Goal: Task Accomplishment & Management: Manage account settings

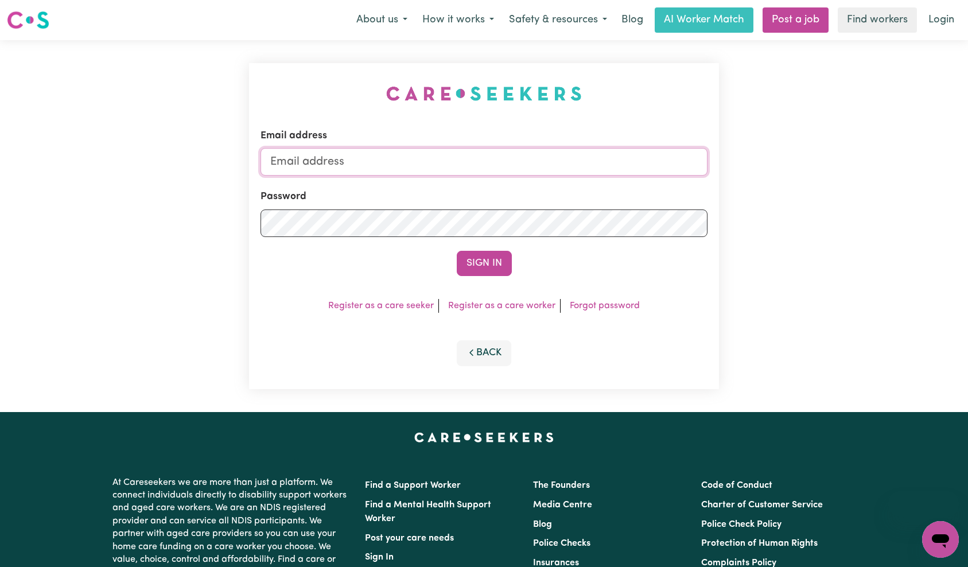
click at [419, 168] on input "Email address" at bounding box center [484, 162] width 448 height 28
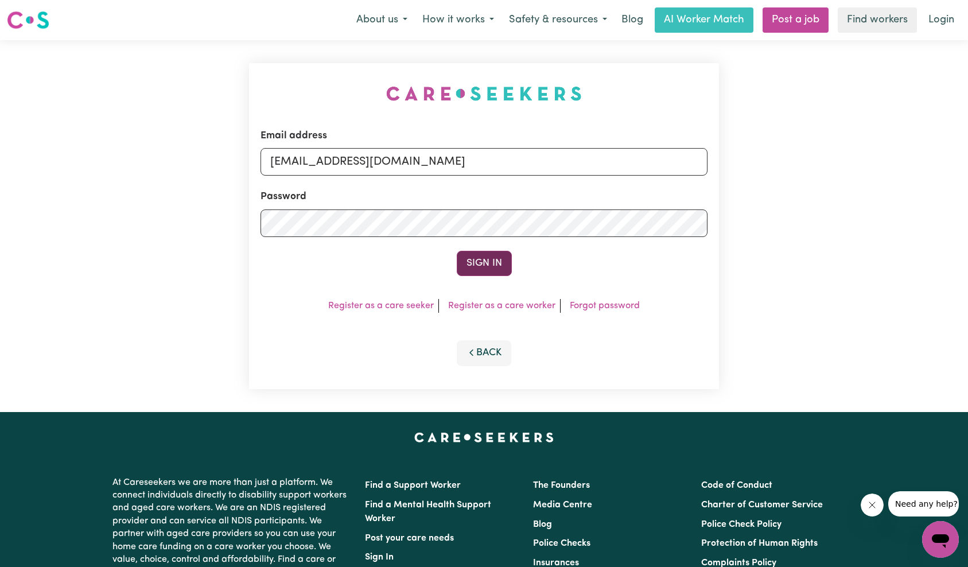
type input "[EMAIL_ADDRESS][DOMAIN_NAME]"
click at [483, 262] on button "Sign In" at bounding box center [484, 263] width 55 height 25
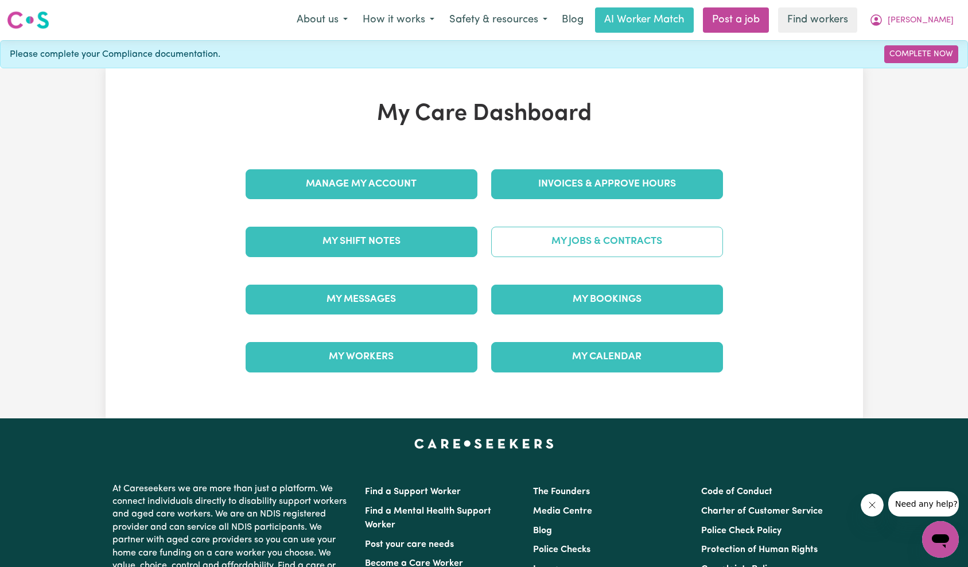
click at [620, 236] on link "My Jobs & Contracts" at bounding box center [607, 242] width 232 height 30
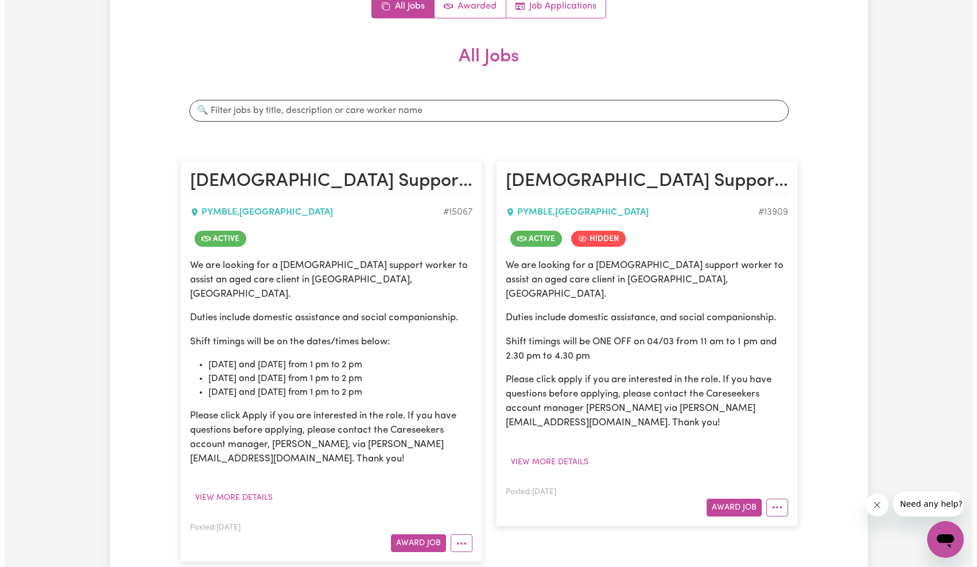
scroll to position [332, 0]
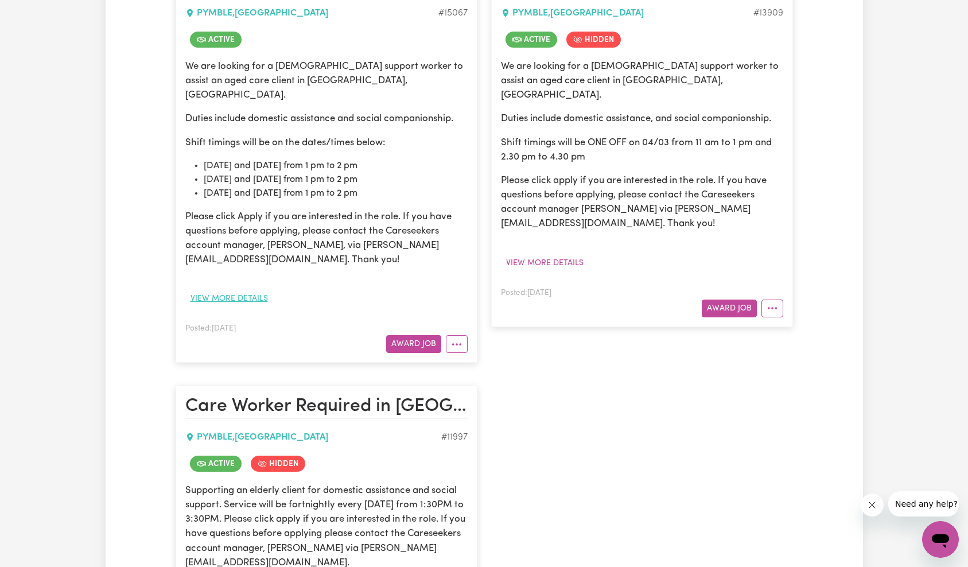
click at [217, 290] on button "View more details" at bounding box center [229, 299] width 88 height 18
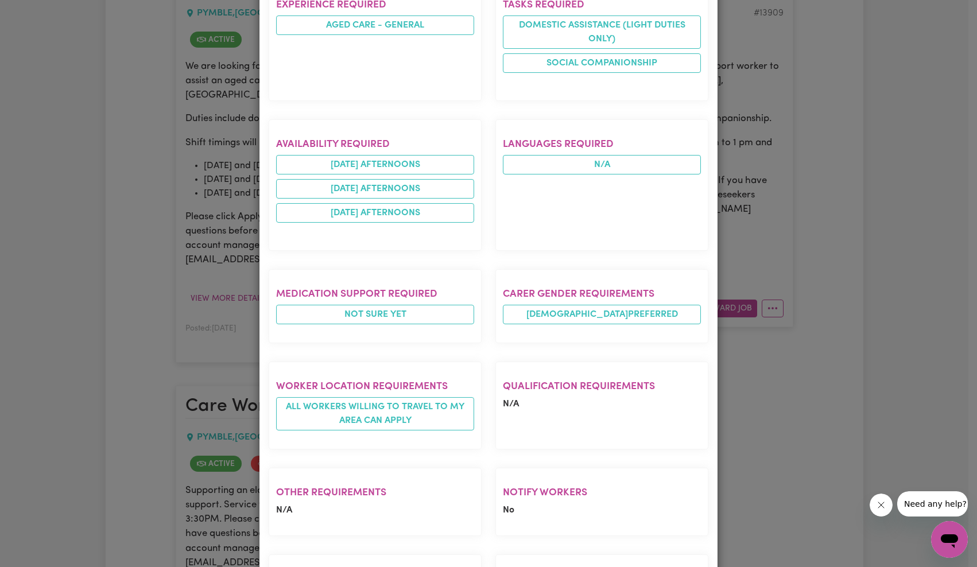
scroll to position [710, 0]
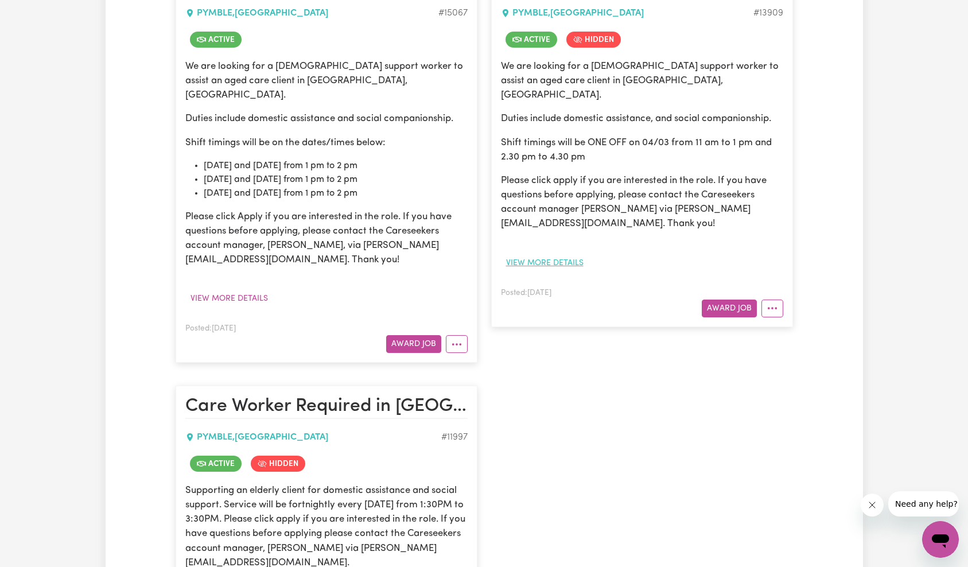
click at [567, 254] on button "View more details" at bounding box center [545, 263] width 88 height 18
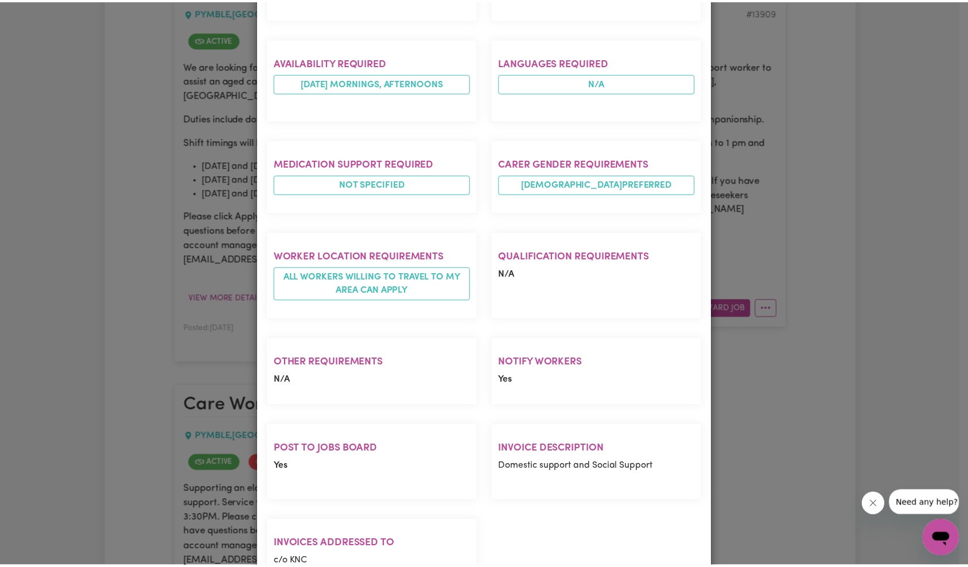
scroll to position [627, 0]
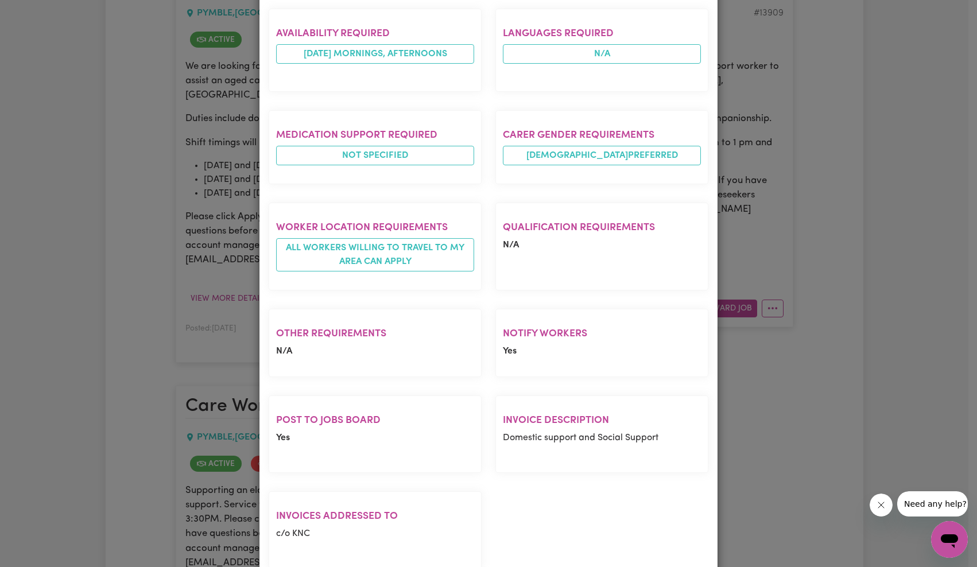
click at [192, 301] on div "Job Details [DEMOGRAPHIC_DATA] Support Worker Needed ONE OFF On 04/03 In [GEOGR…" at bounding box center [488, 283] width 977 height 567
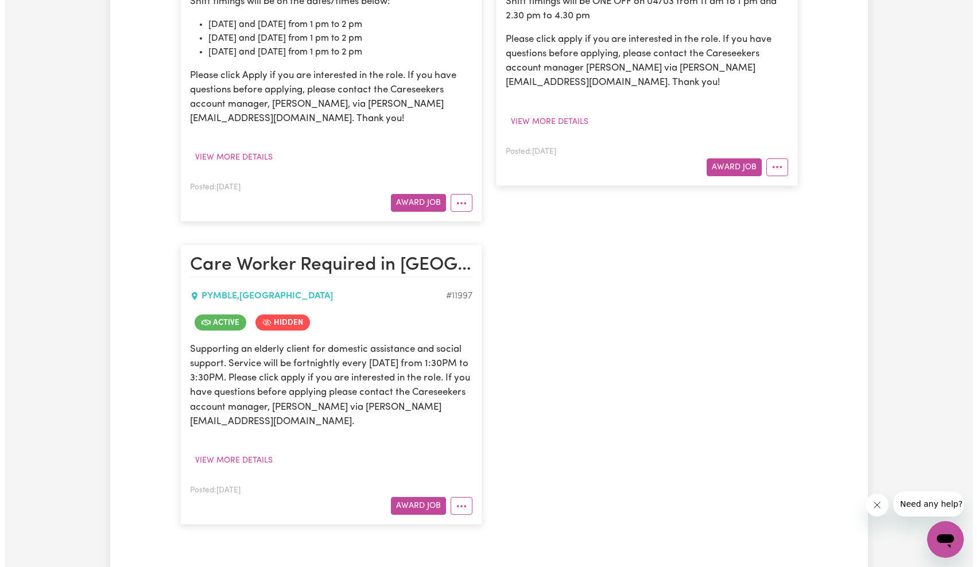
scroll to position [768, 0]
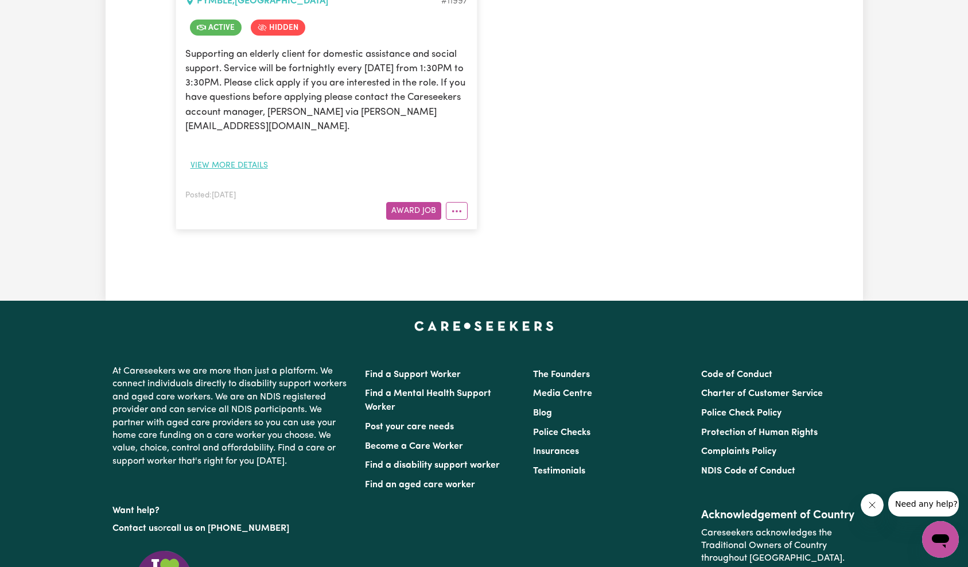
click at [249, 157] on button "View more details" at bounding box center [229, 166] width 88 height 18
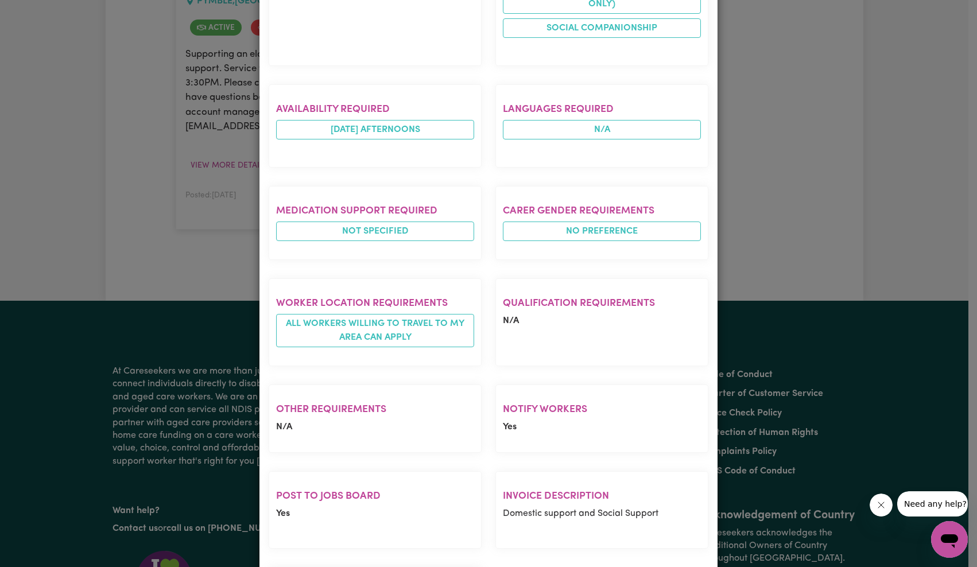
scroll to position [534, 0]
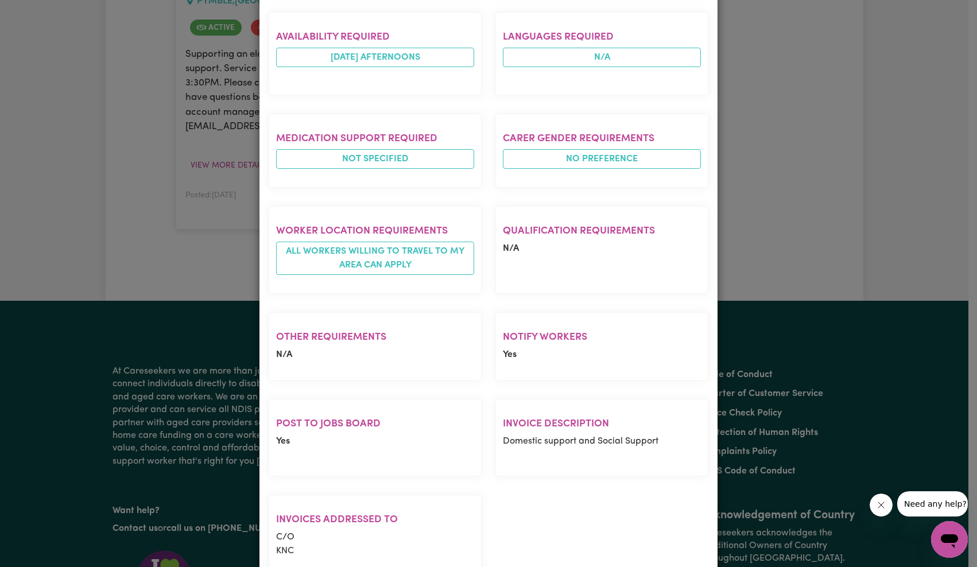
click at [213, 223] on div "Job Details Care Worker Required in [GEOGRAPHIC_DATA], [GEOGRAPHIC_DATA] PYMBLE…" at bounding box center [488, 283] width 977 height 567
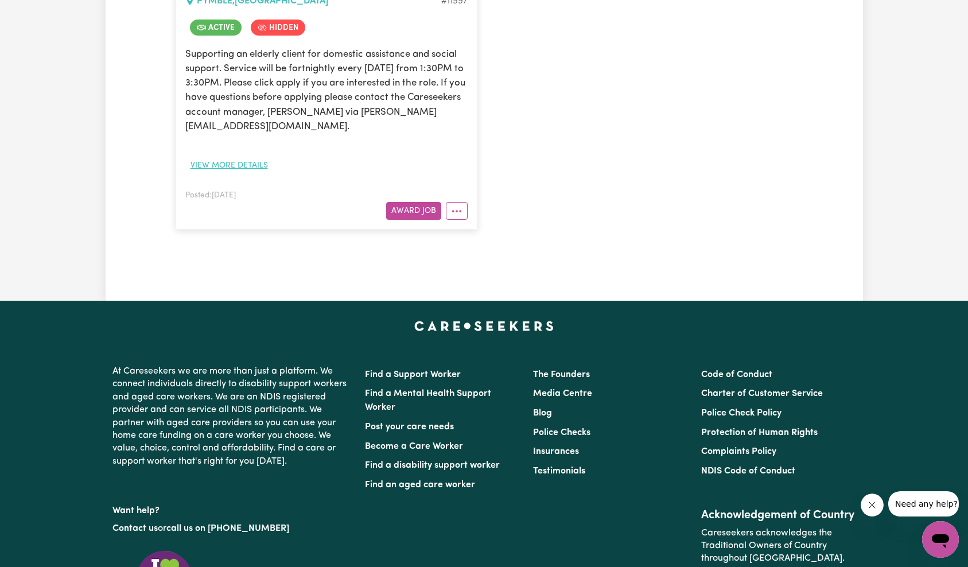
click at [228, 157] on button "View more details" at bounding box center [229, 166] width 88 height 18
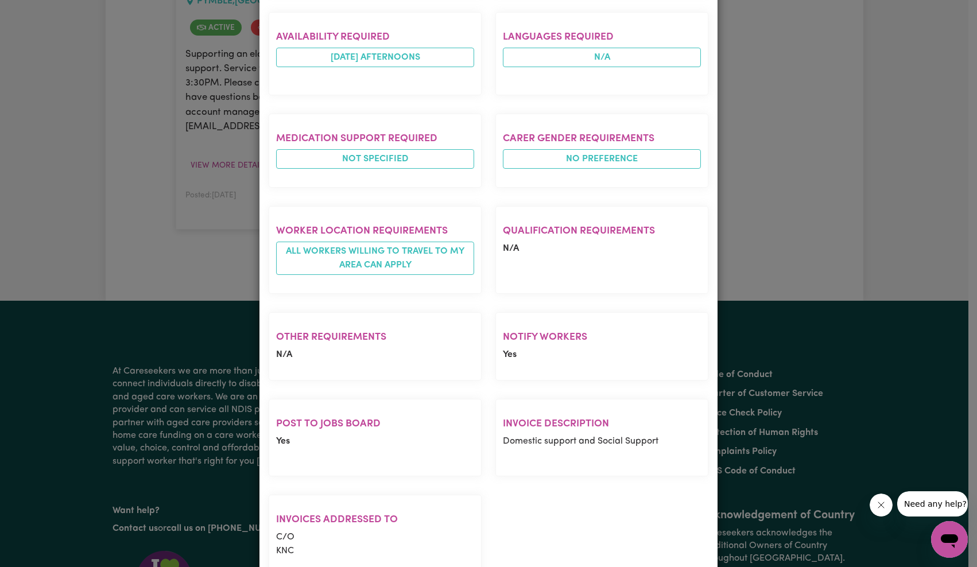
click at [178, 212] on div "Job Details Care Worker Required in [GEOGRAPHIC_DATA], [GEOGRAPHIC_DATA] PYMBLE…" at bounding box center [488, 283] width 977 height 567
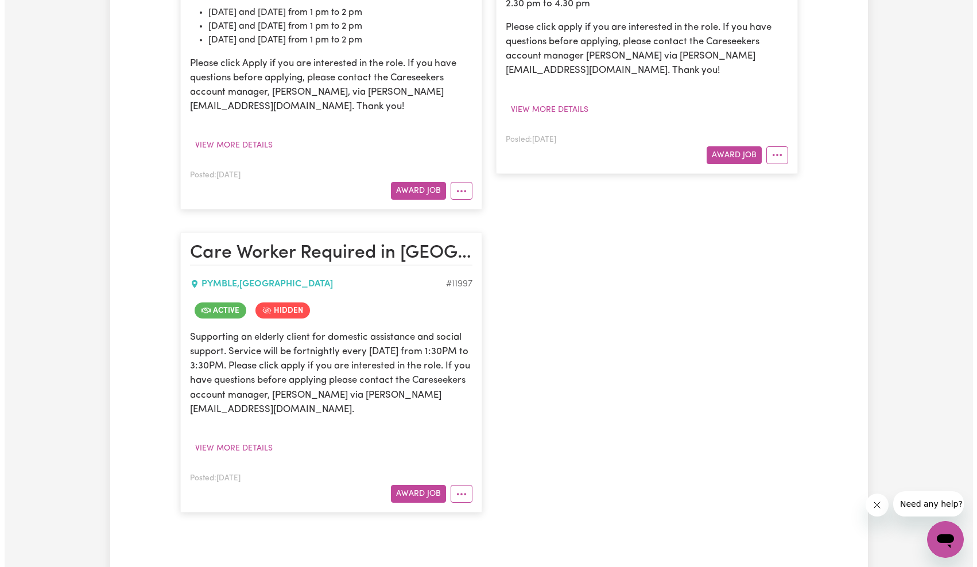
scroll to position [328, 0]
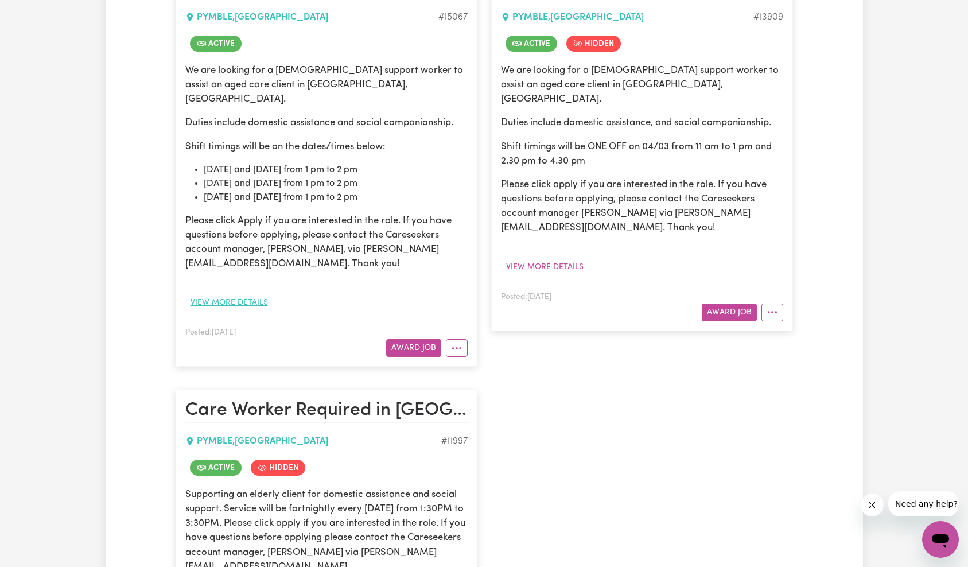
click at [223, 294] on button "View more details" at bounding box center [229, 303] width 88 height 18
click at [463, 339] on button "More options" at bounding box center [457, 348] width 22 height 18
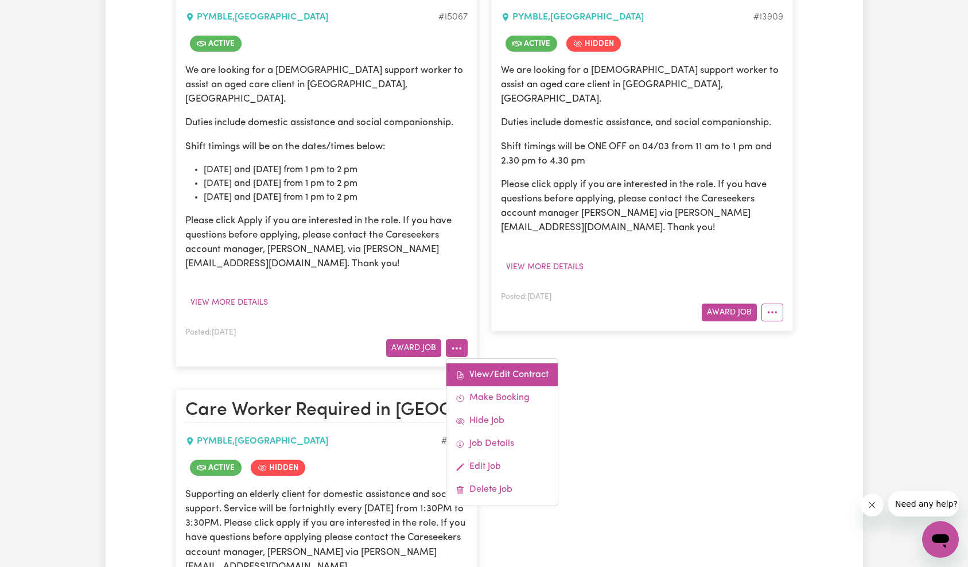
click at [495, 363] on link "View/Edit Contract" at bounding box center [501, 374] width 111 height 23
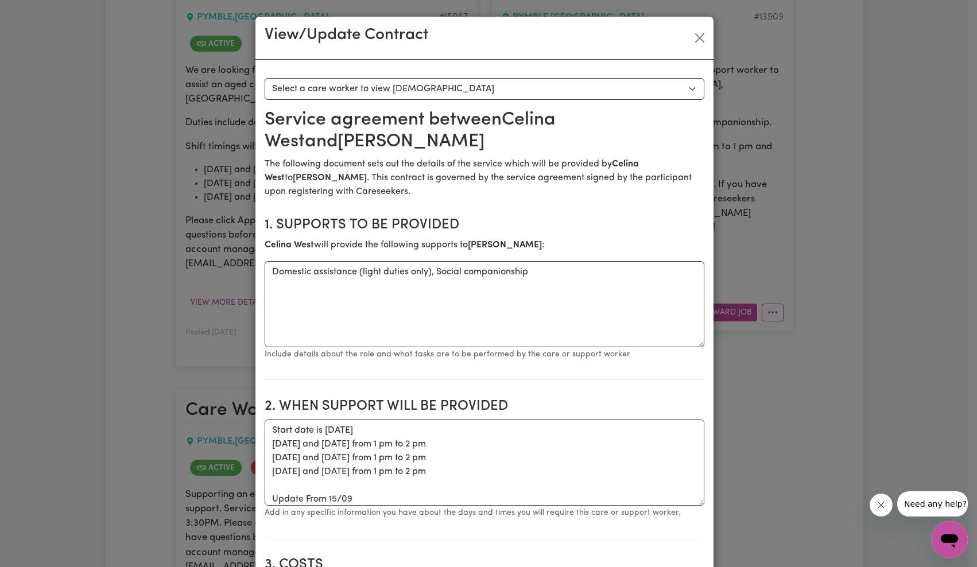
click at [705, 30] on div "View/Update Contract" at bounding box center [484, 38] width 458 height 43
click at [701, 33] on button "Close" at bounding box center [699, 38] width 18 height 18
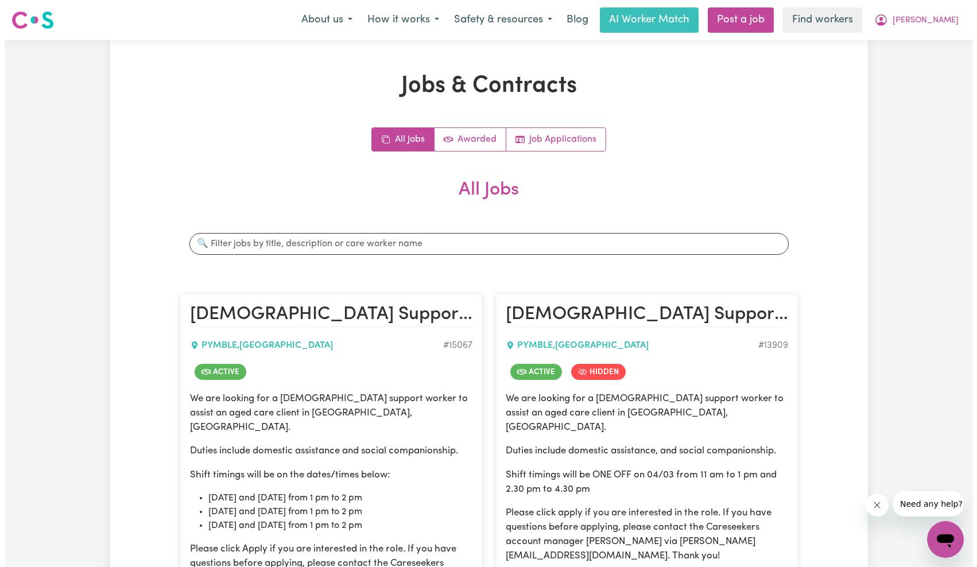
scroll to position [192, 0]
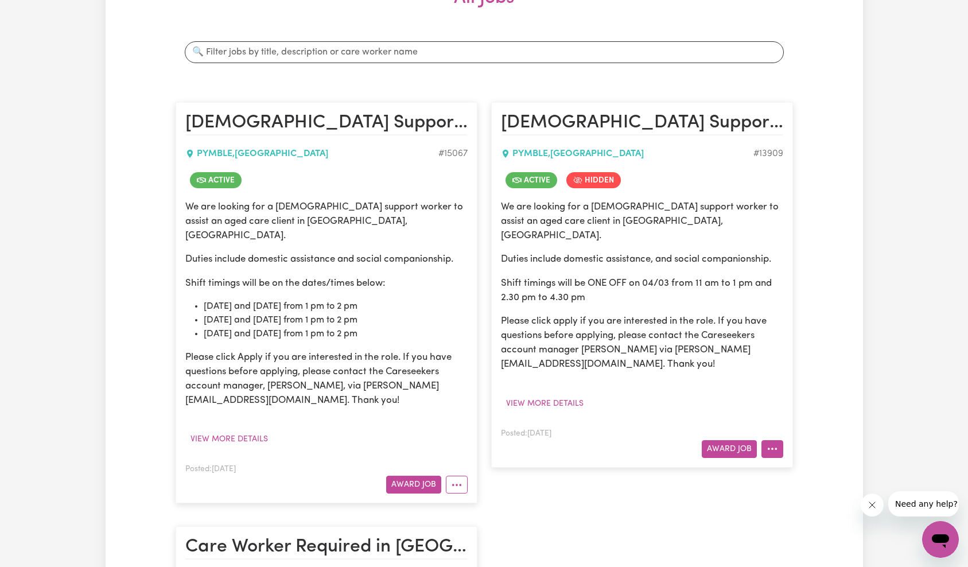
click at [775, 440] on button "More options" at bounding box center [772, 449] width 22 height 18
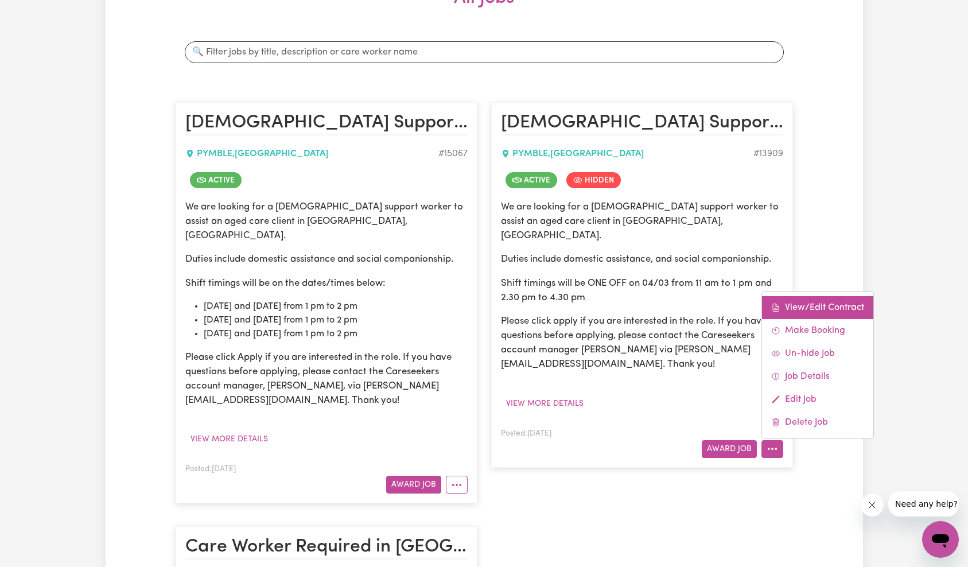
click at [798, 296] on link "View/Edit Contract" at bounding box center [817, 307] width 111 height 23
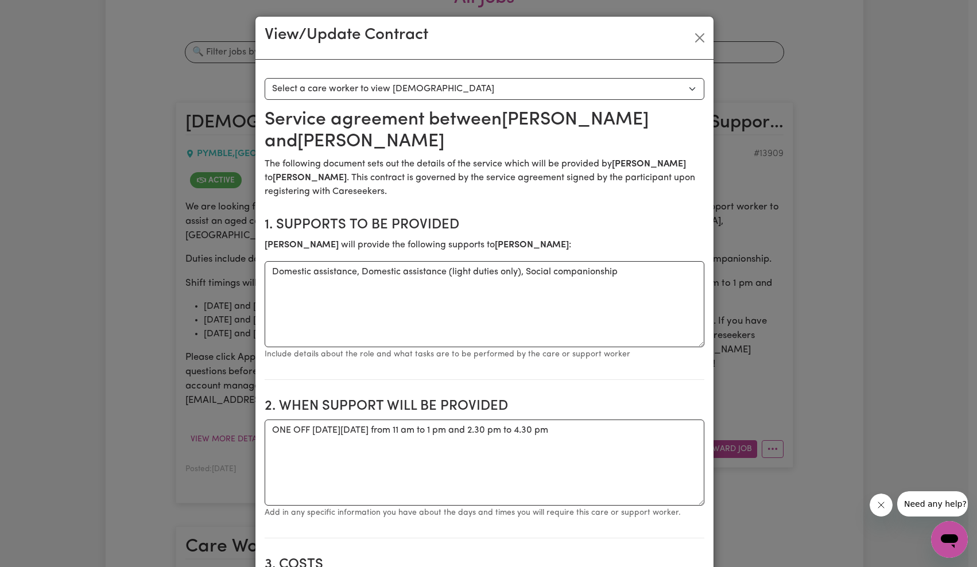
click at [590, 90] on select "Select a care worker to view [DEMOGRAPHIC_DATA] #9985 - [PERSON_NAME] ( [PERSON…" at bounding box center [483, 89] width 439 height 22
click at [698, 37] on button "Close" at bounding box center [699, 38] width 18 height 18
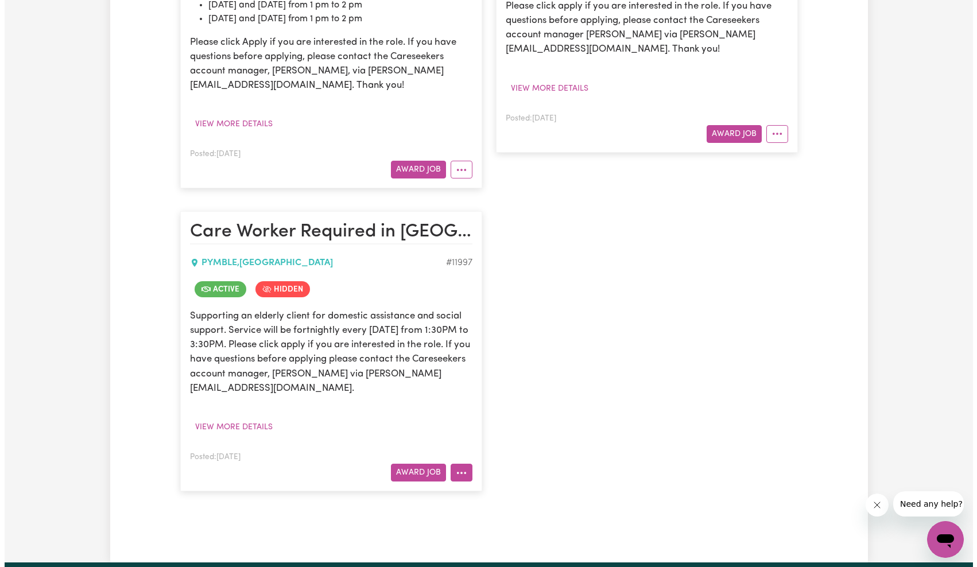
scroll to position [625, 0]
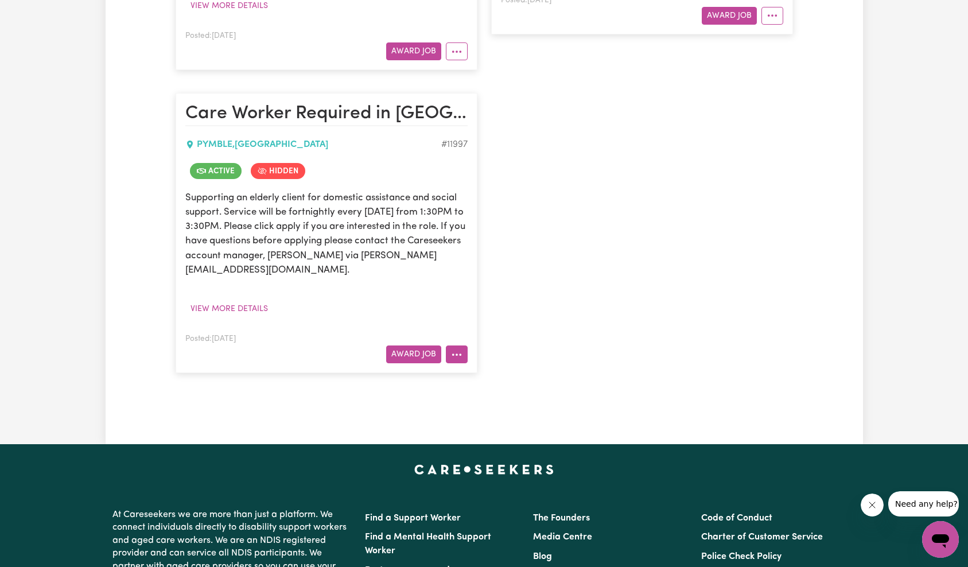
click at [459, 345] on button "More options" at bounding box center [457, 354] width 22 height 18
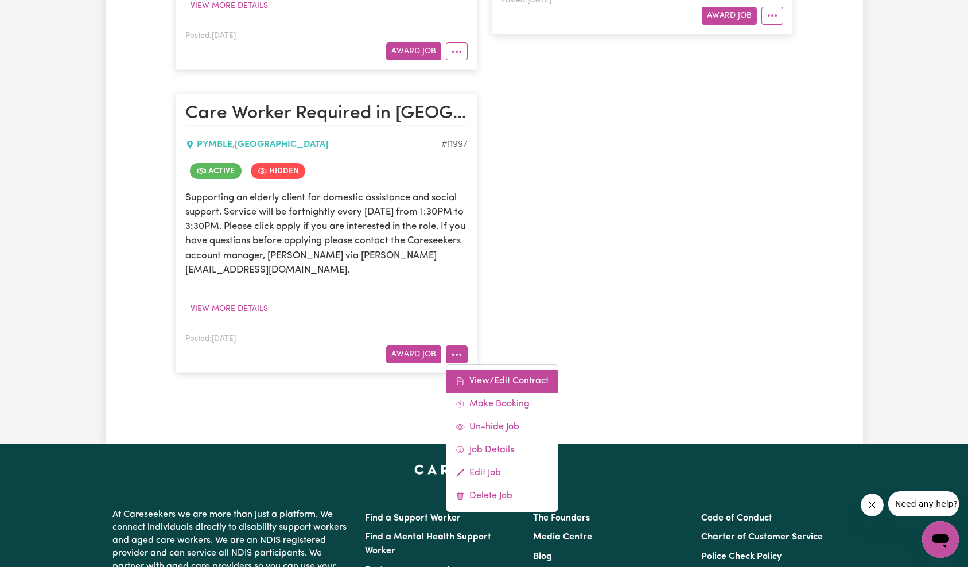
click at [516, 371] on link "View/Edit Contract" at bounding box center [501, 380] width 111 height 23
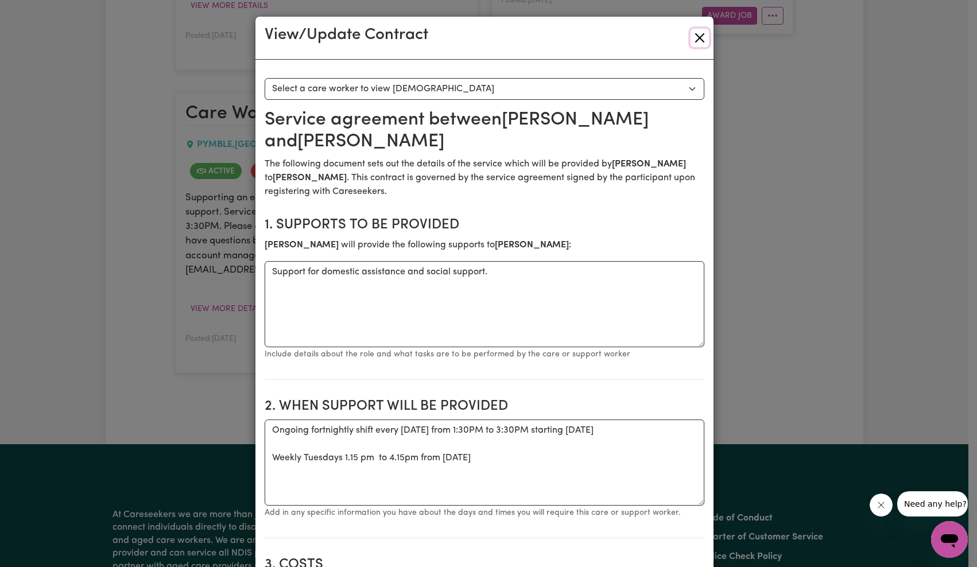
click at [699, 35] on button "Close" at bounding box center [699, 38] width 18 height 18
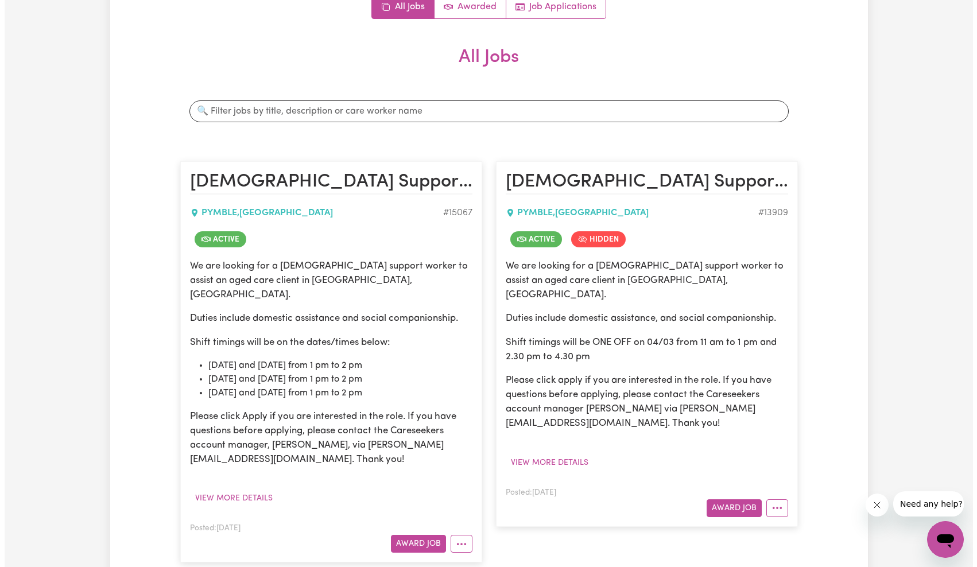
scroll to position [251, 0]
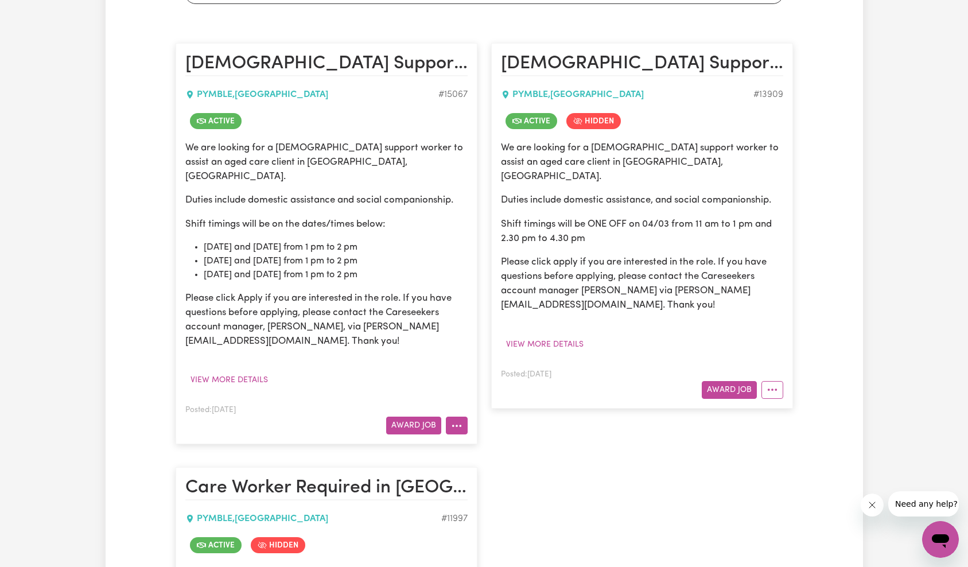
click at [464, 417] on button "More options" at bounding box center [457, 426] width 22 height 18
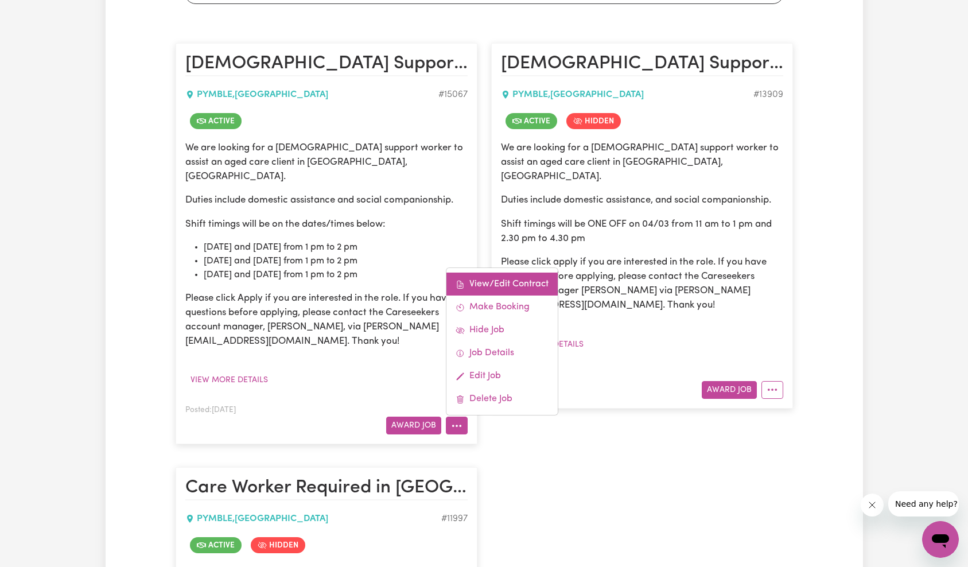
click at [505, 273] on link "View/Edit Contract" at bounding box center [501, 284] width 111 height 23
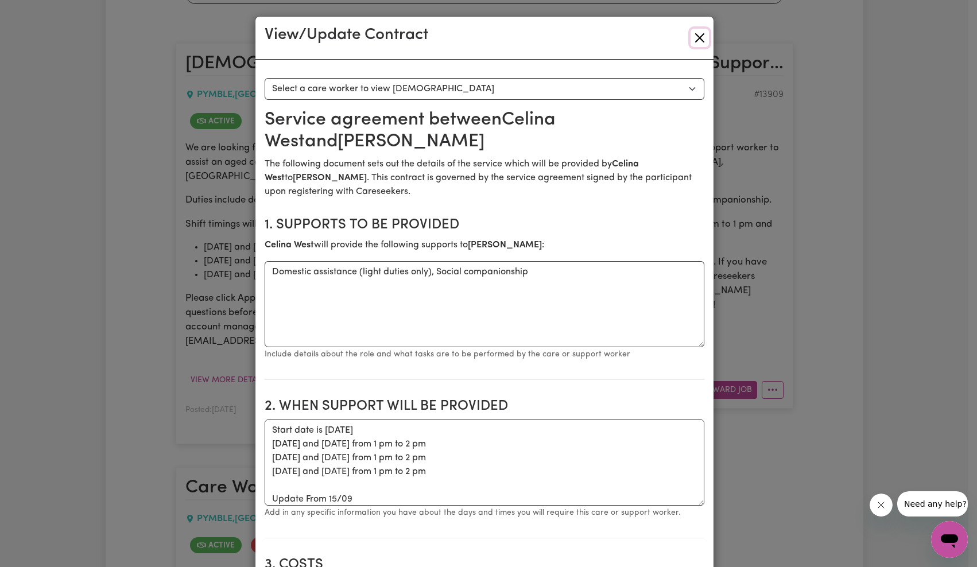
drag, startPoint x: 696, startPoint y: 40, endPoint x: 693, endPoint y: 45, distance: 6.2
click at [696, 40] on button "Close" at bounding box center [699, 38] width 18 height 18
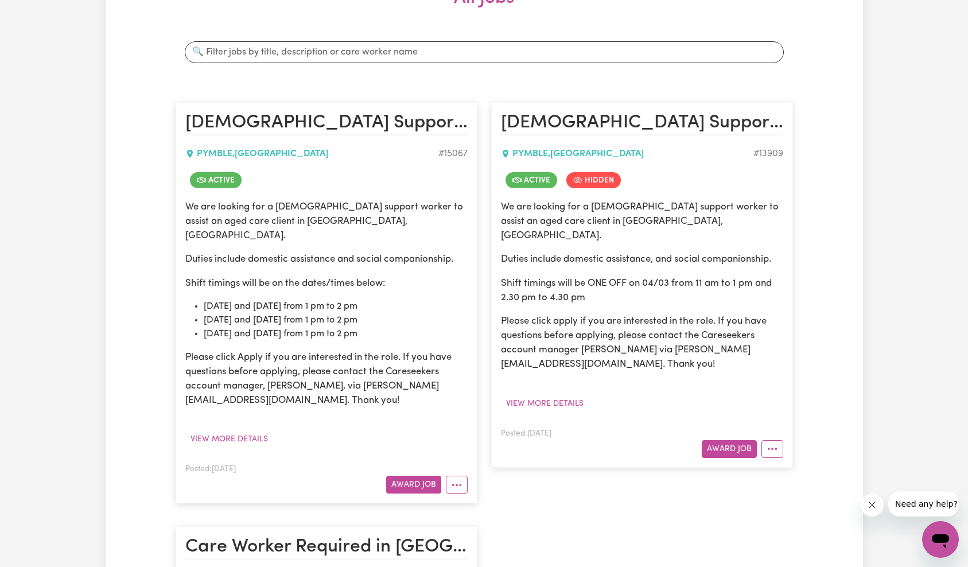
scroll to position [294, 0]
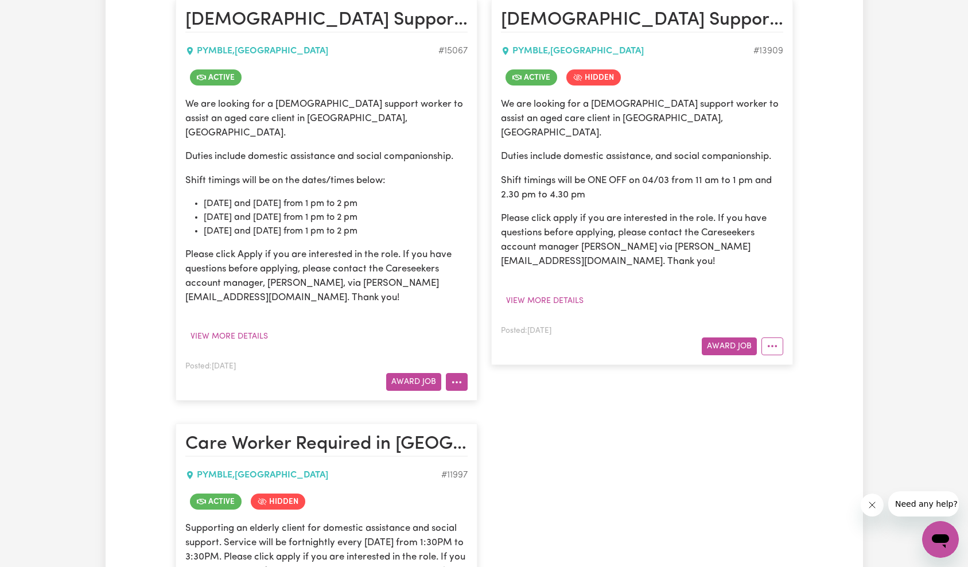
click at [461, 376] on icon "More options" at bounding box center [456, 381] width 11 height 11
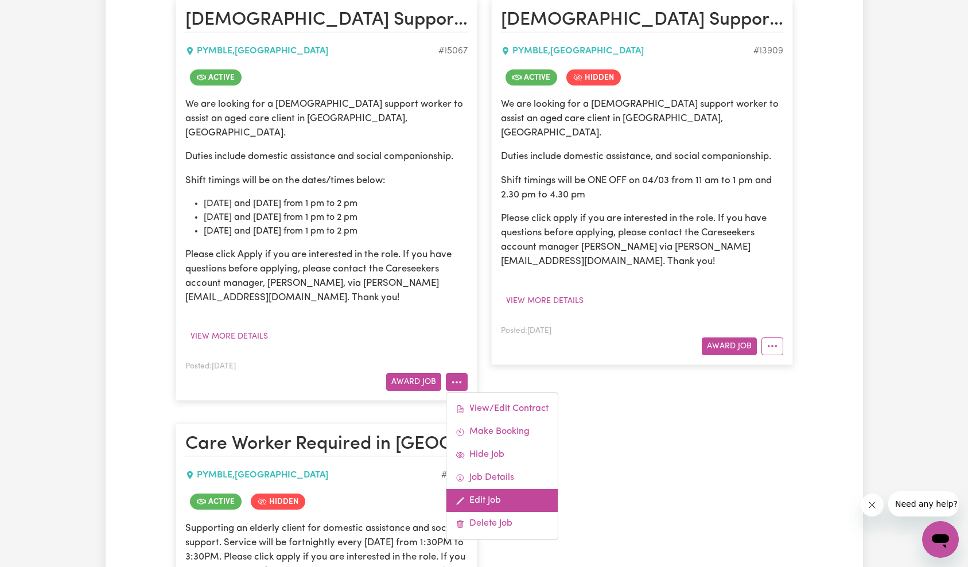
click at [502, 491] on link "Edit Job" at bounding box center [501, 500] width 111 height 23
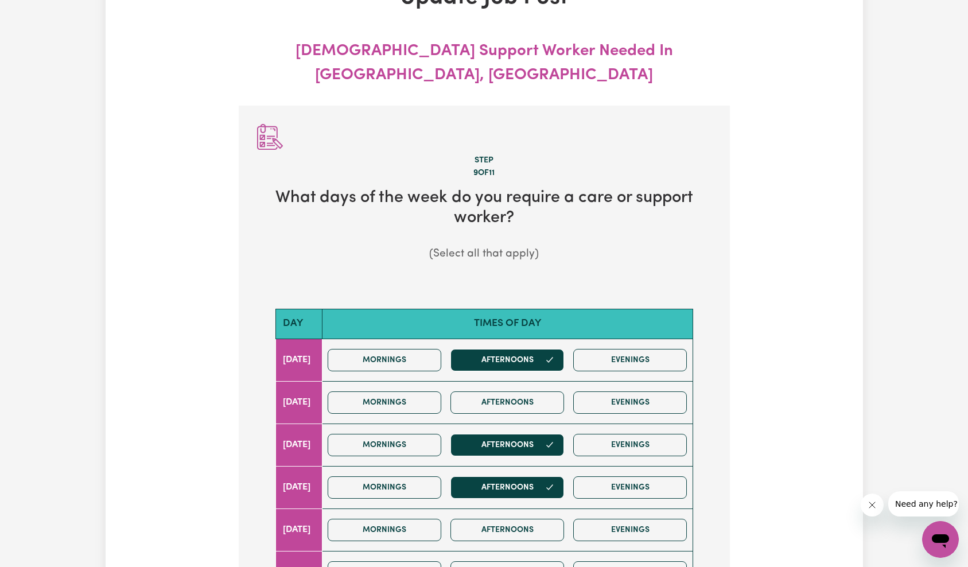
scroll to position [127, 0]
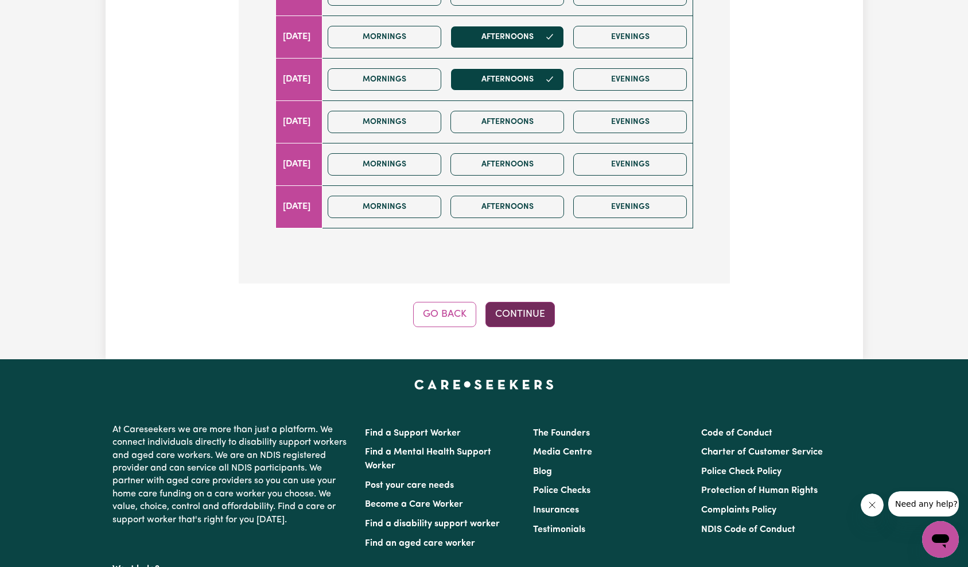
click at [516, 302] on button "Continue" at bounding box center [519, 314] width 69 height 25
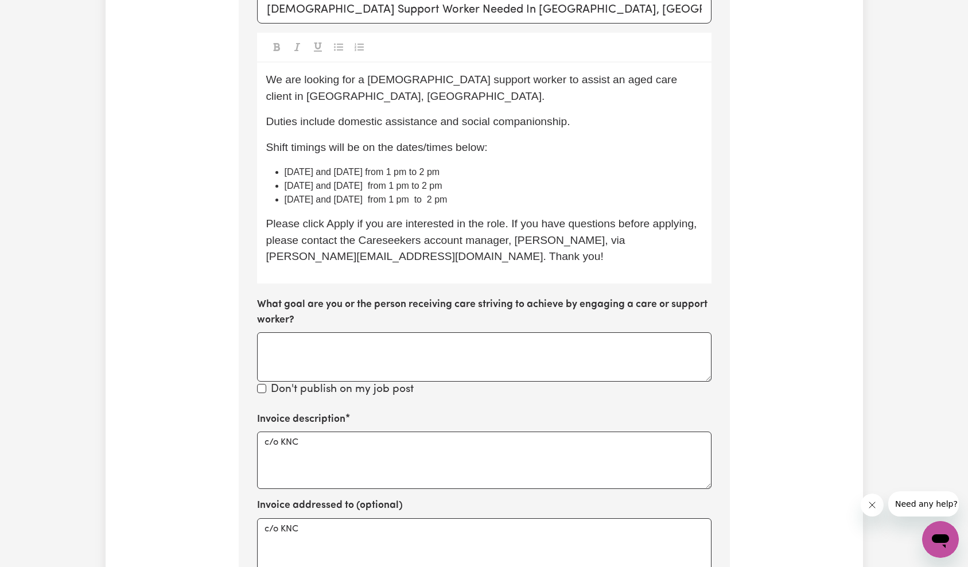
scroll to position [495, 0]
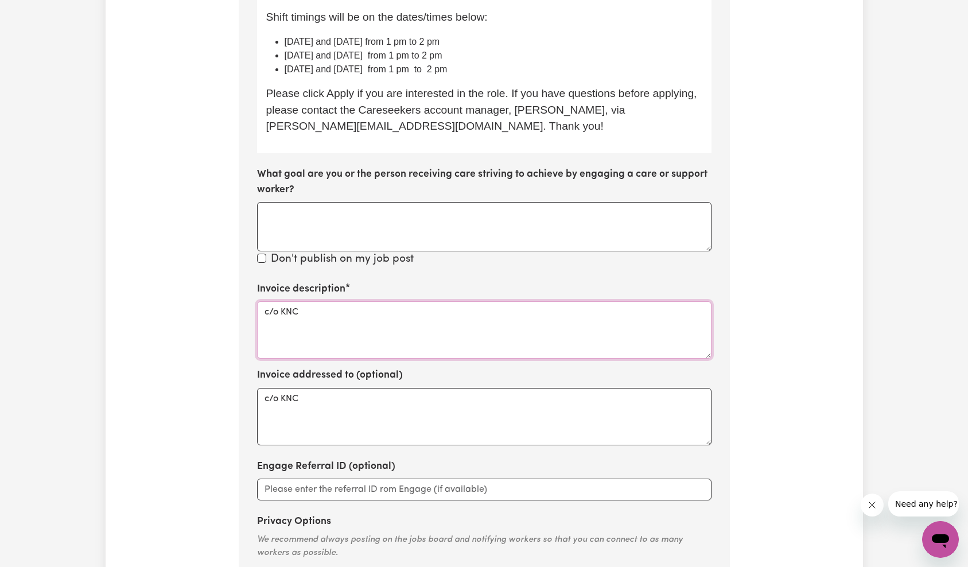
click at [377, 301] on textarea "c/o KNC" at bounding box center [484, 329] width 454 height 57
paste textarea "Social support and domestic assistance"
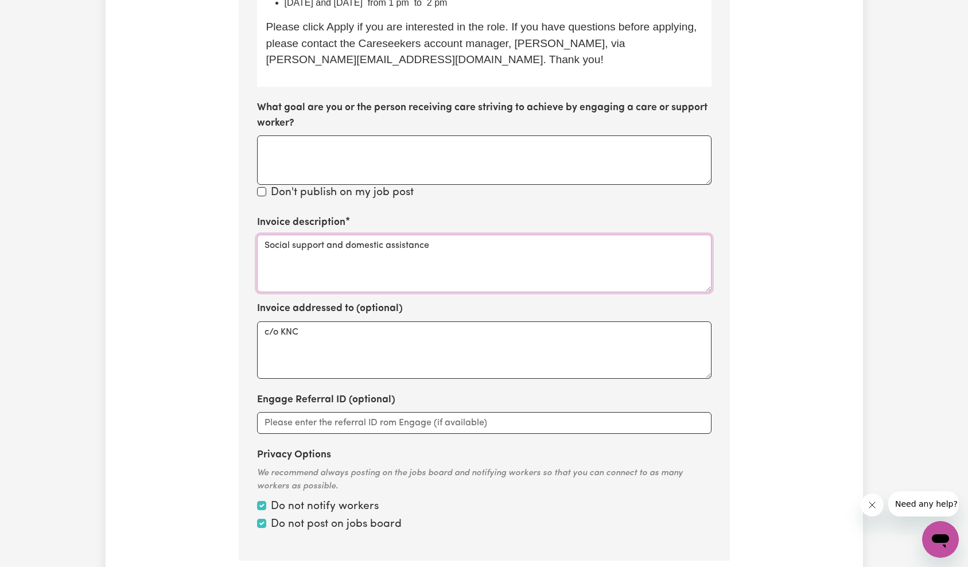
type textarea "Social support and domestic assistance"
click at [750, 289] on div "Update Job Post [DEMOGRAPHIC_DATA] Support Worker Needed In [GEOGRAPHIC_DATA], …" at bounding box center [484, 58] width 757 height 1094
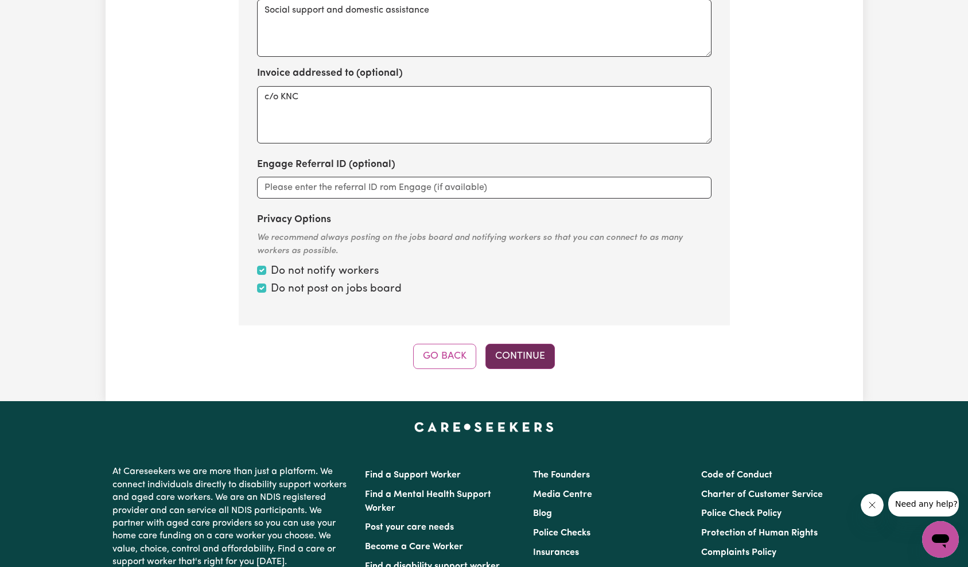
click at [530, 344] on button "Continue" at bounding box center [519, 356] width 69 height 25
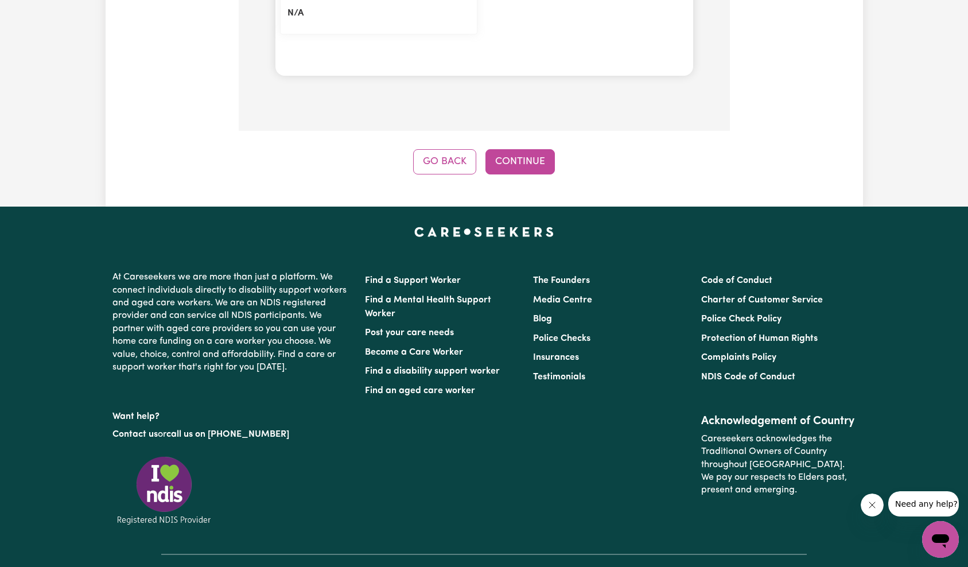
scroll to position [1126, 0]
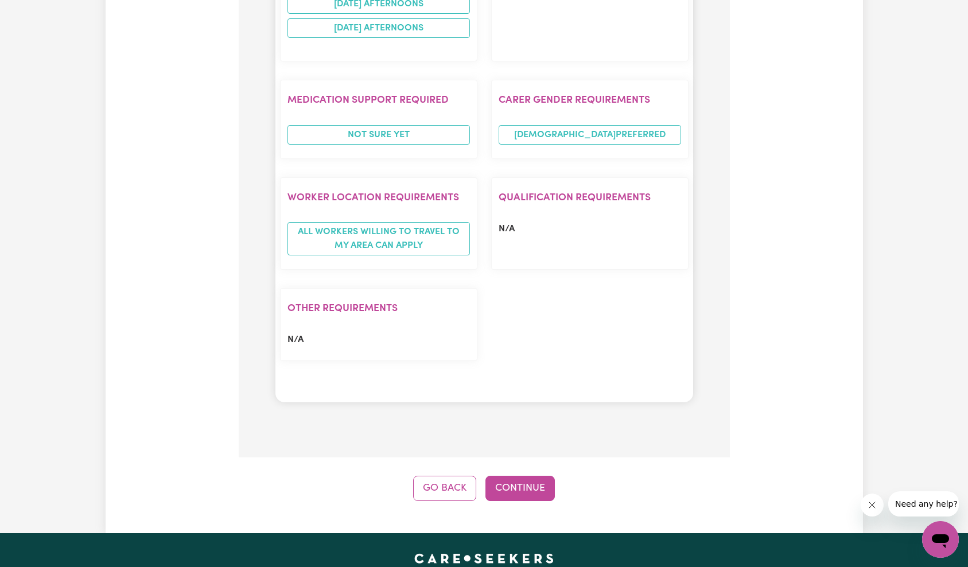
click at [523, 476] on button "Continue" at bounding box center [519, 488] width 69 height 25
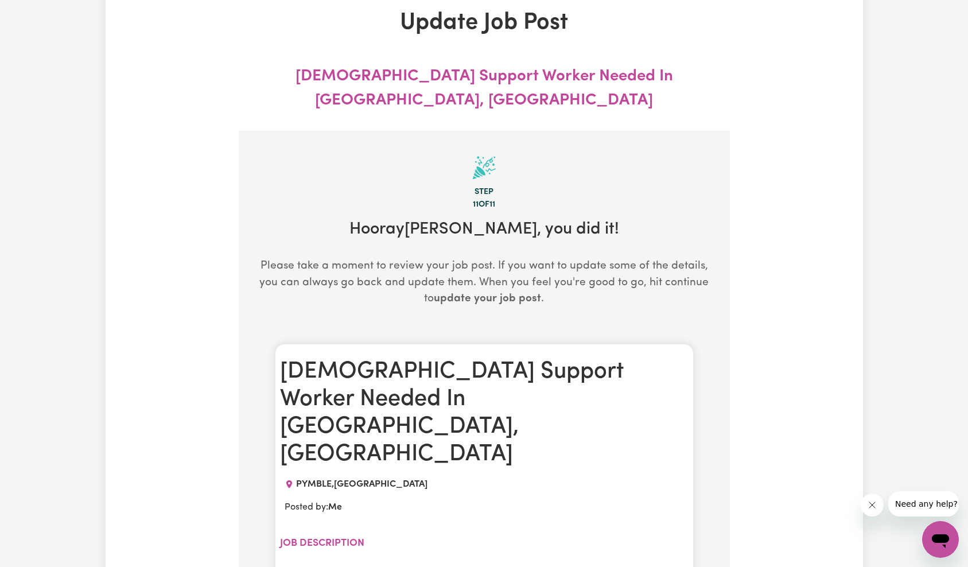
scroll to position [0, 0]
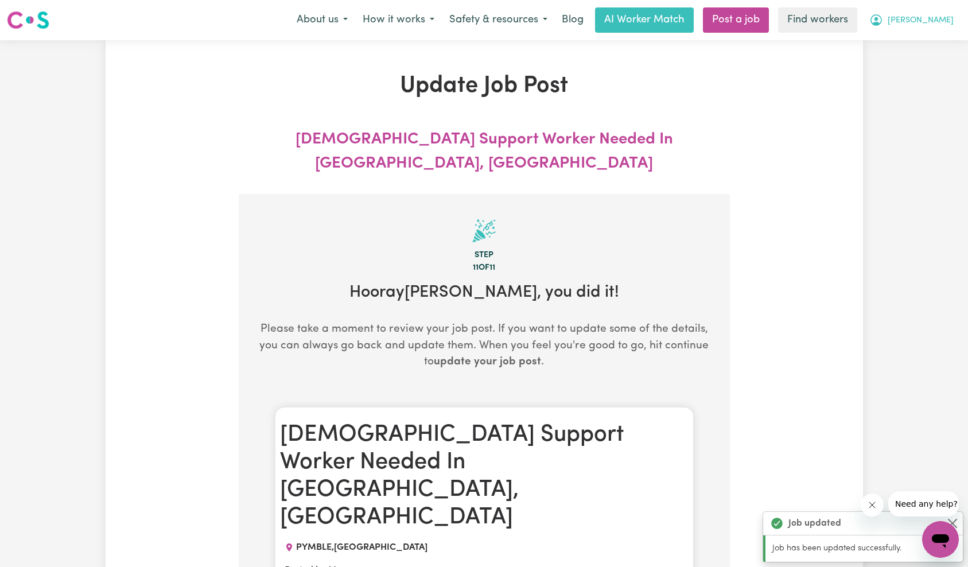
click at [940, 25] on span "[PERSON_NAME]" at bounding box center [921, 20] width 66 height 13
click at [932, 50] on link "My Dashboard" at bounding box center [915, 45] width 91 height 22
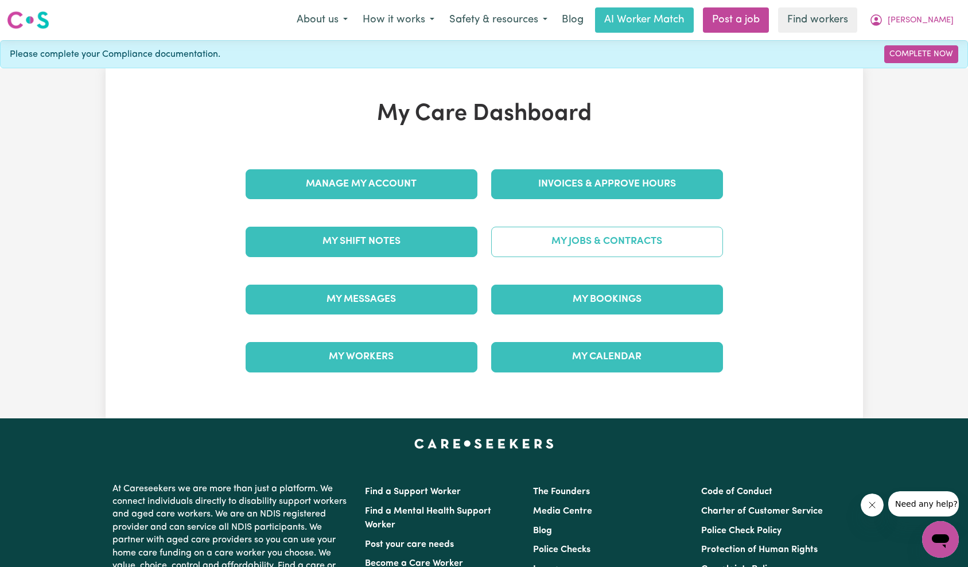
click at [611, 248] on link "My Jobs & Contracts" at bounding box center [607, 242] width 232 height 30
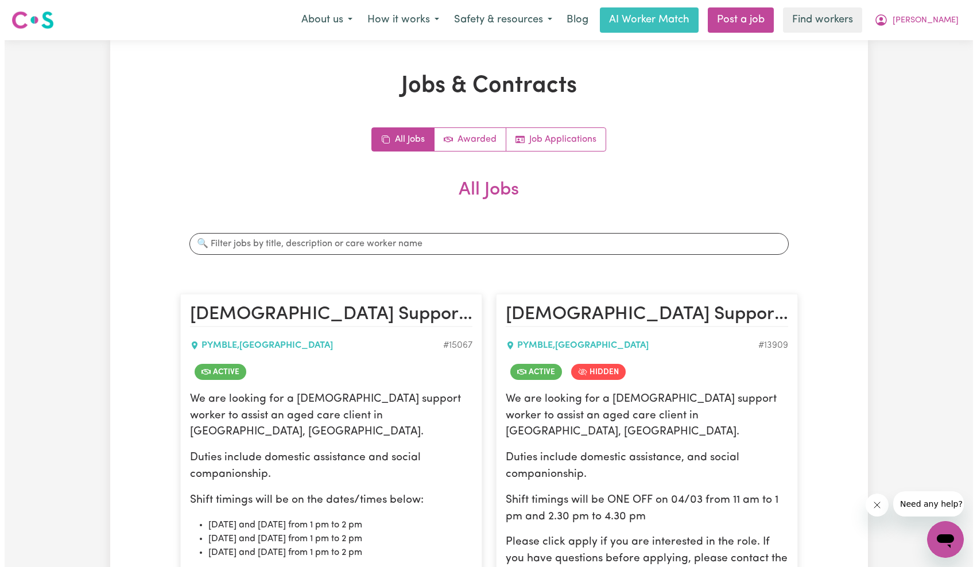
scroll to position [171, 0]
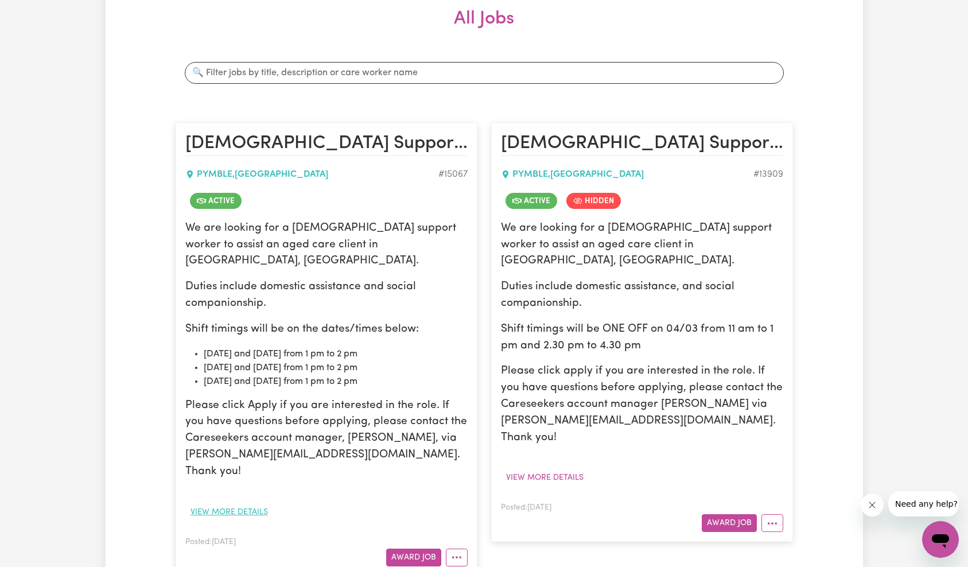
click at [256, 503] on button "View more details" at bounding box center [229, 512] width 88 height 18
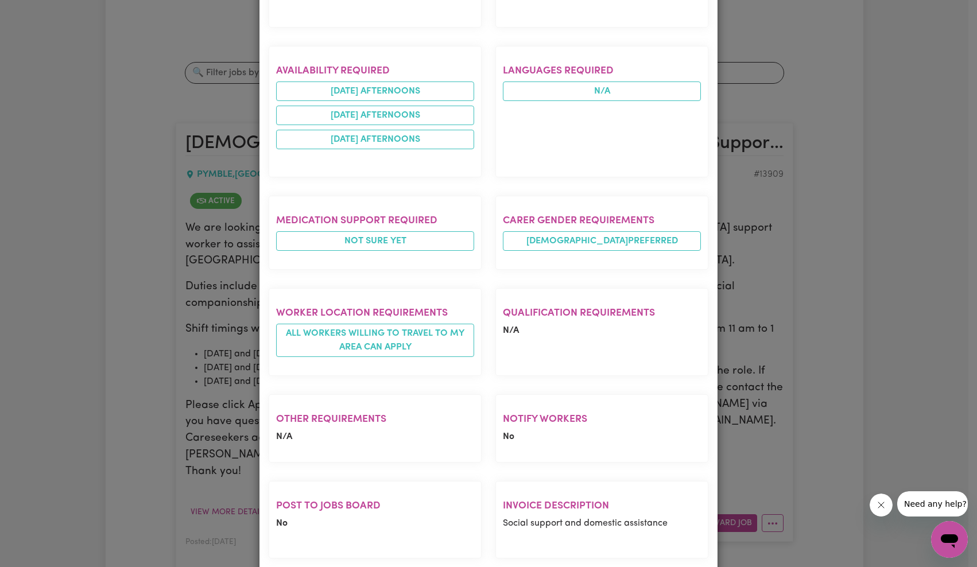
scroll to position [710, 0]
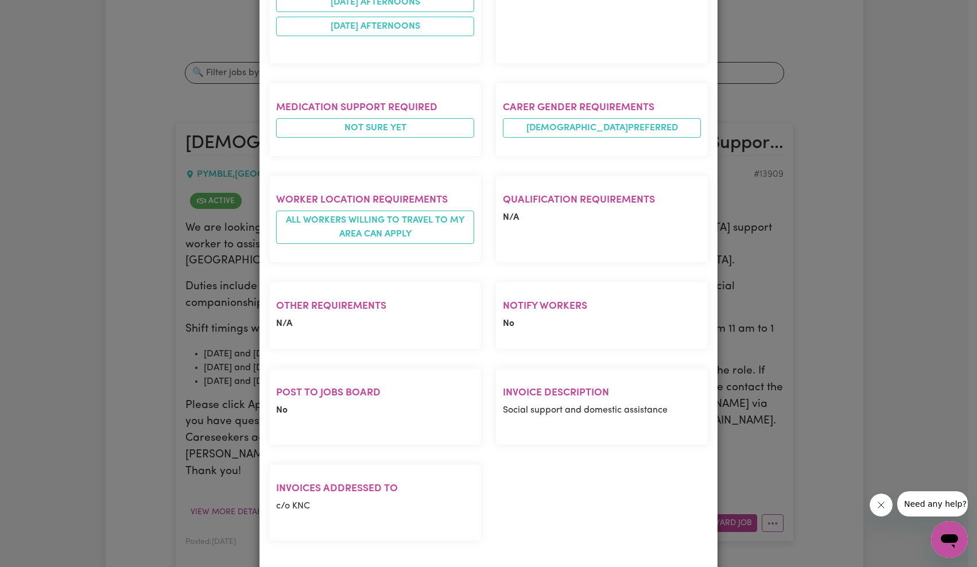
click at [783, 132] on div "Job Details [DEMOGRAPHIC_DATA] Support Worker Needed In [GEOGRAPHIC_DATA], [GEO…" at bounding box center [488, 283] width 977 height 567
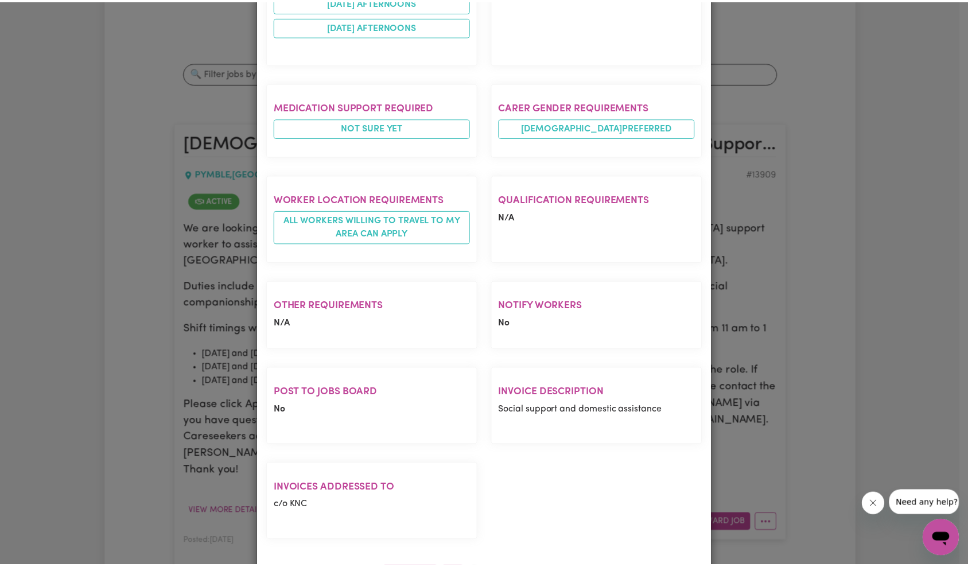
scroll to position [0, 0]
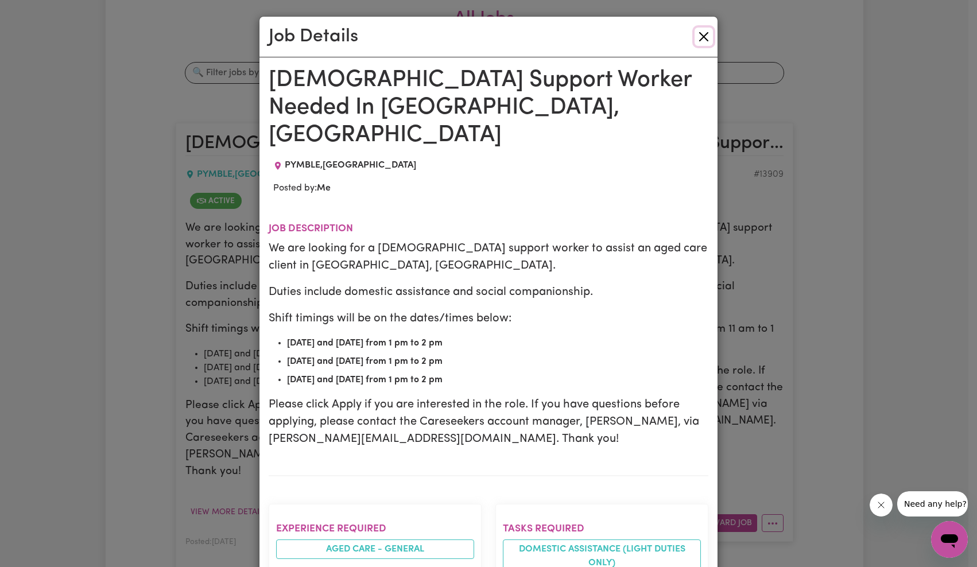
click at [699, 32] on button "Close" at bounding box center [703, 37] width 18 height 18
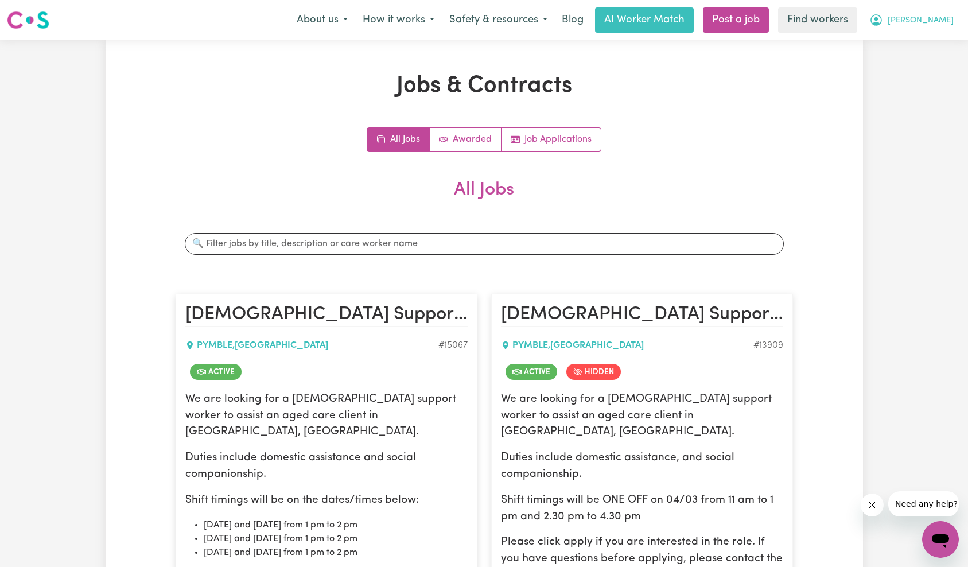
click at [939, 29] on button "[PERSON_NAME]" at bounding box center [911, 20] width 99 height 24
click at [929, 63] on link "Logout" at bounding box center [915, 66] width 91 height 22
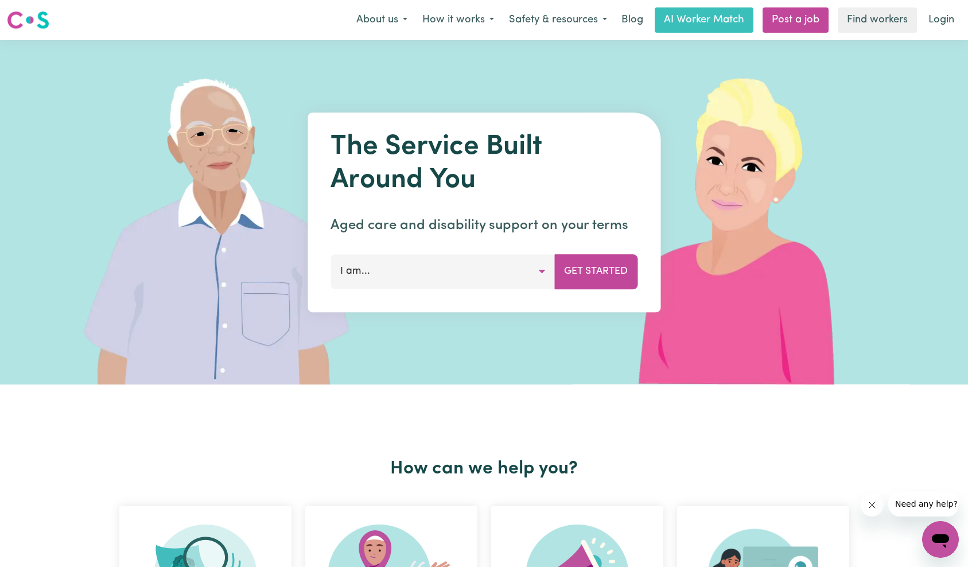
click at [949, 20] on link "Login" at bounding box center [941, 19] width 40 height 25
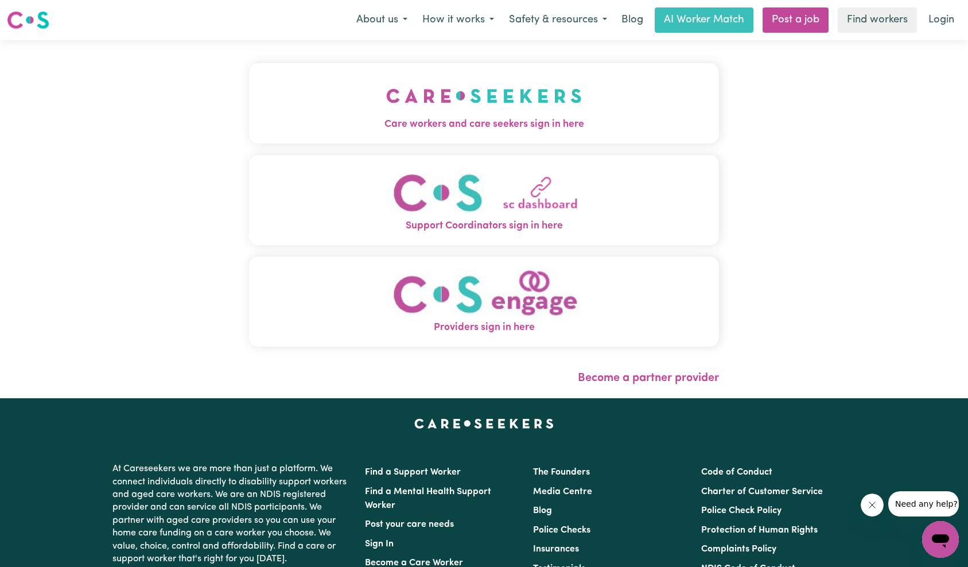
click at [399, 99] on button "Care workers and care seekers sign in here" at bounding box center [484, 103] width 470 height 80
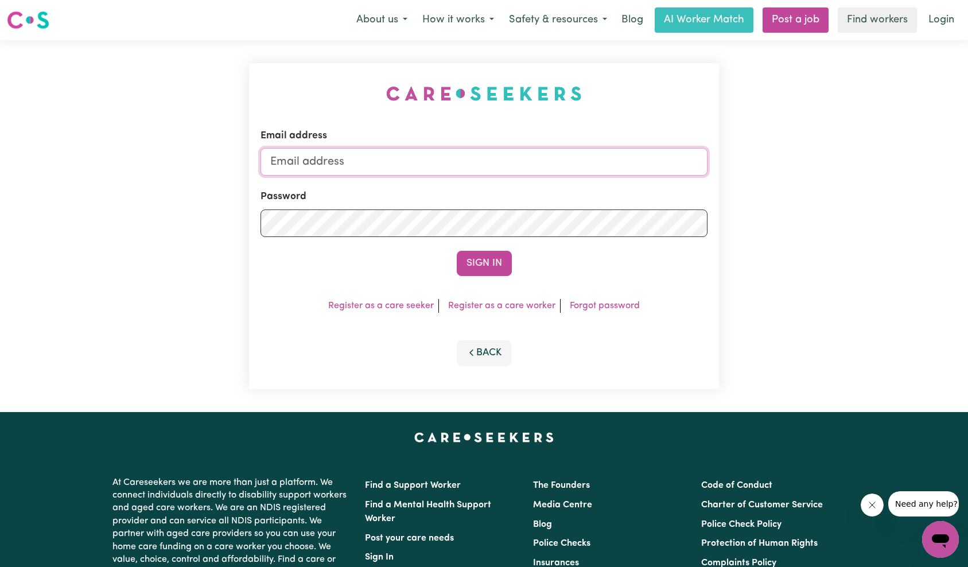
click at [516, 164] on input "Email address" at bounding box center [484, 162] width 448 height 28
type input "[EMAIL_ADDRESS][DOMAIN_NAME]"
click at [476, 255] on button "Sign In" at bounding box center [484, 263] width 55 height 25
